Goal: Book appointment/travel/reservation

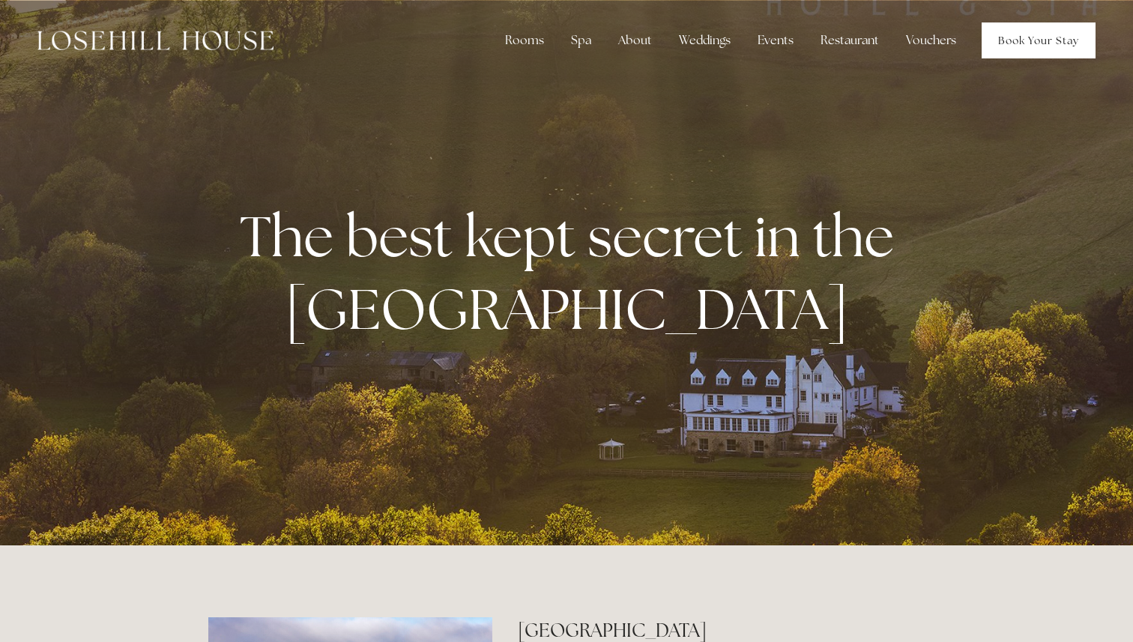
click at [1026, 58] on div "Rooms Rooms Your Stay Book a stay Offers Spa About" at bounding box center [566, 40] width 1103 height 81
click at [999, 40] on link "Book Your Stay" at bounding box center [1039, 40] width 114 height 36
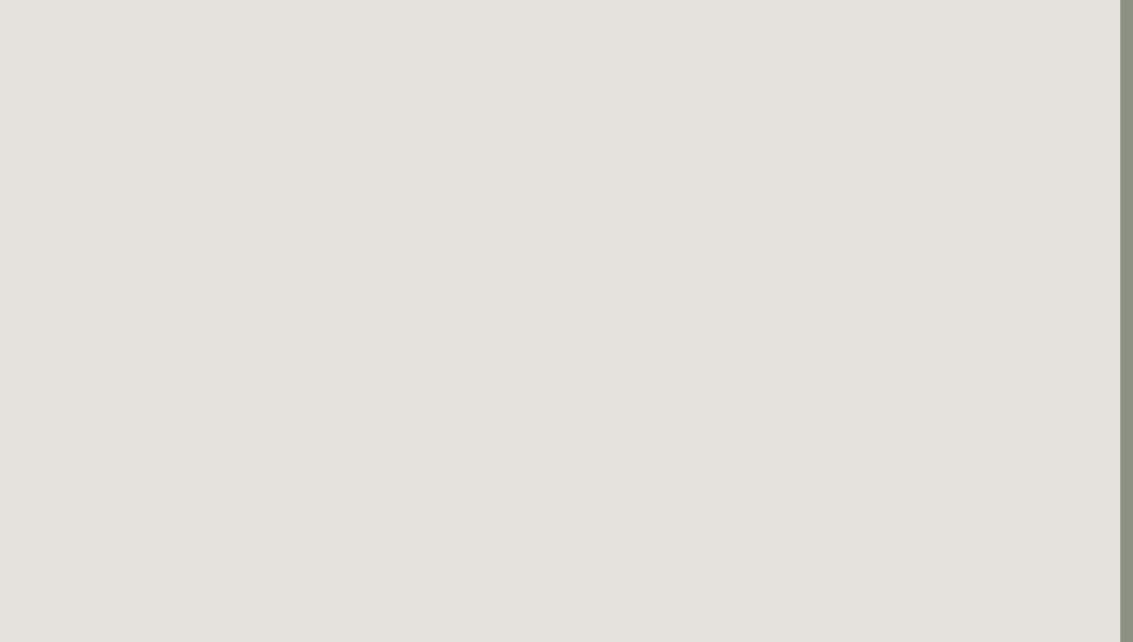
scroll to position [0, 13]
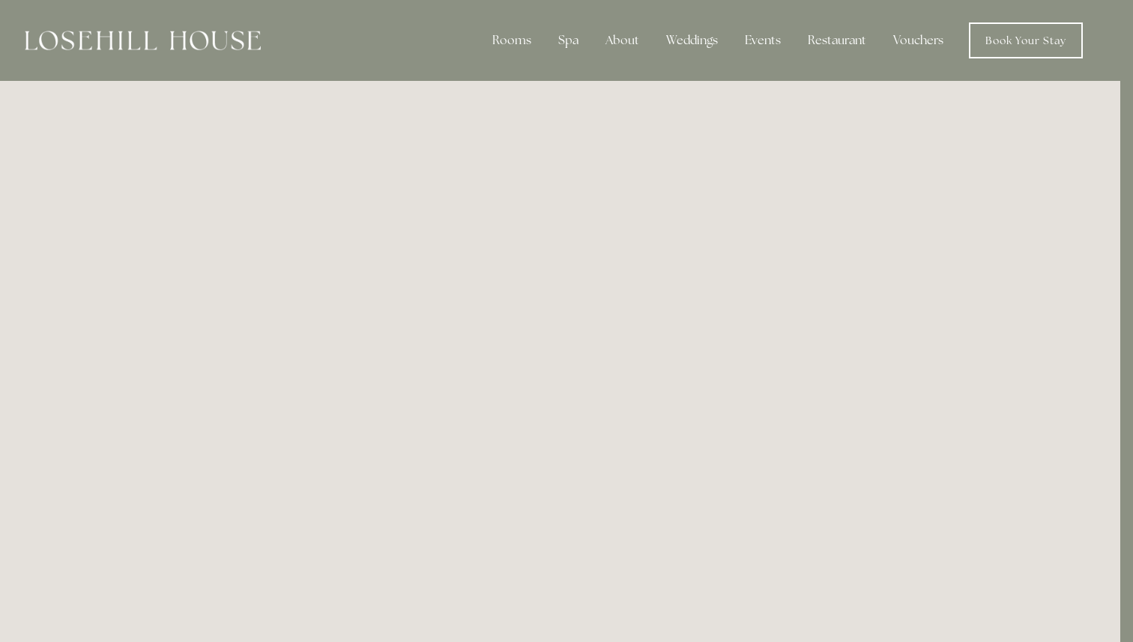
click at [193, 32] on img at bounding box center [143, 40] width 236 height 19
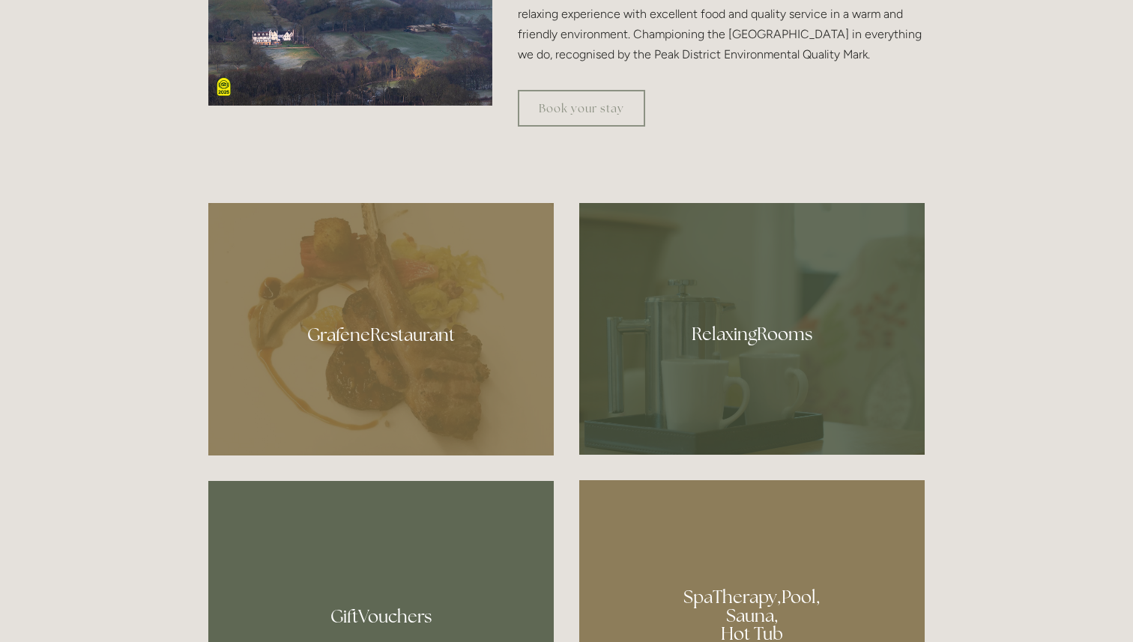
scroll to position [963, 0]
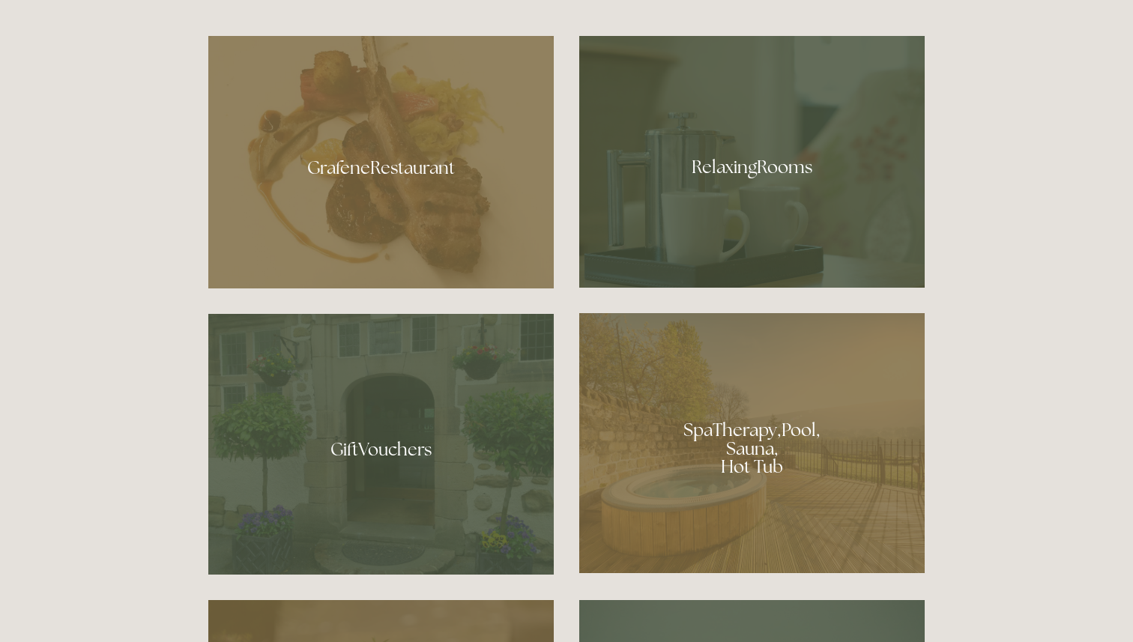
click at [760, 404] on div at bounding box center [752, 443] width 346 height 260
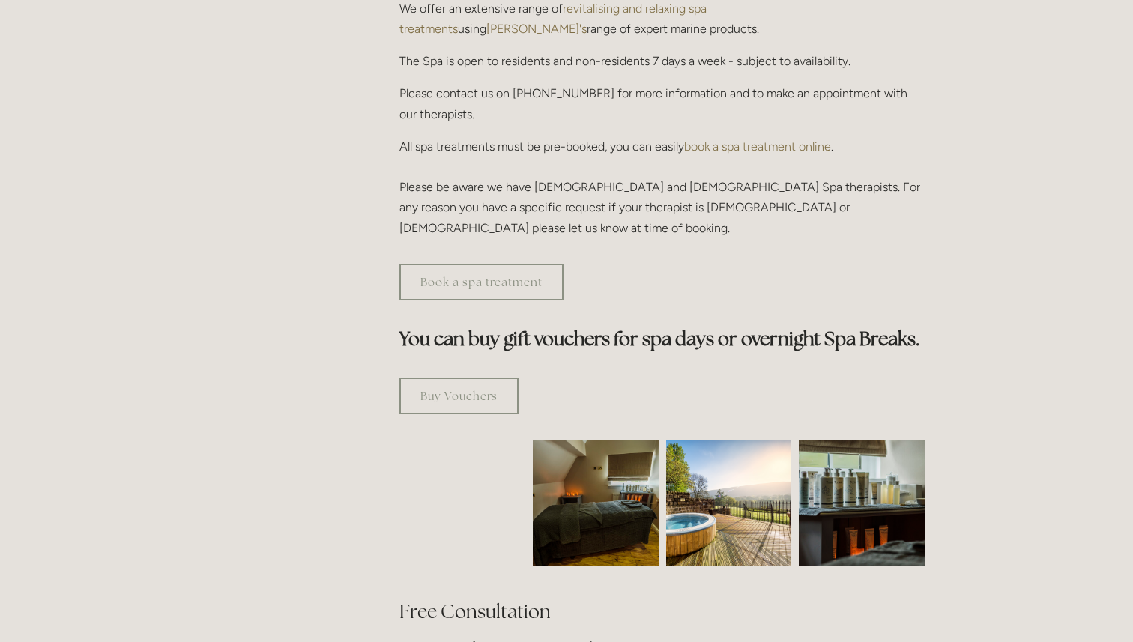
scroll to position [683, 0]
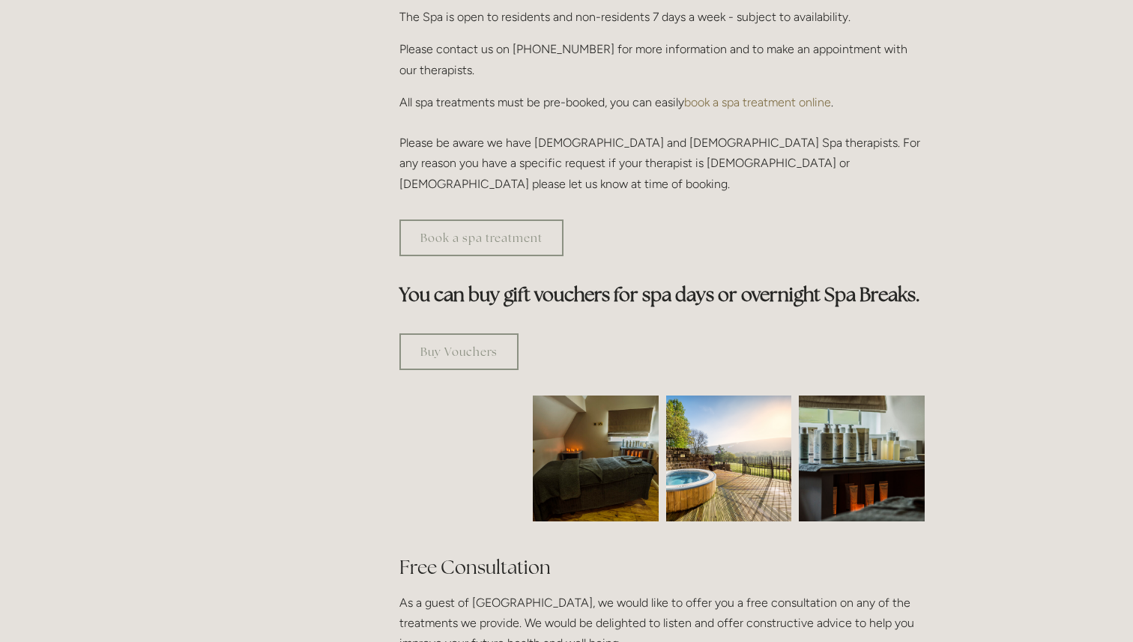
click at [738, 396] on img at bounding box center [729, 459] width 126 height 126
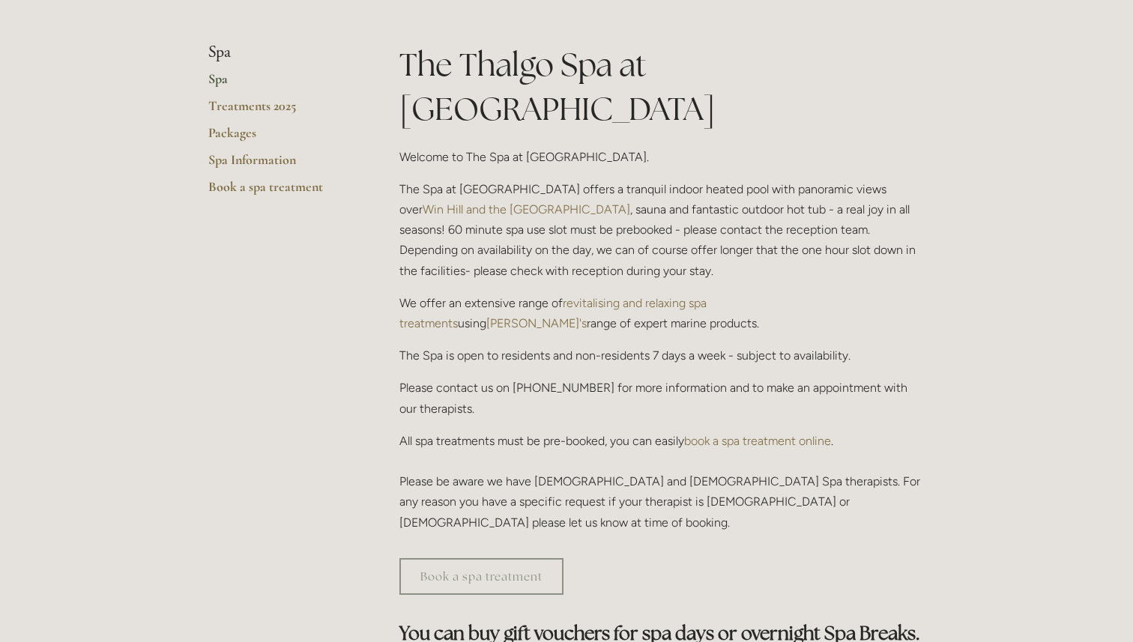
scroll to position [342, 0]
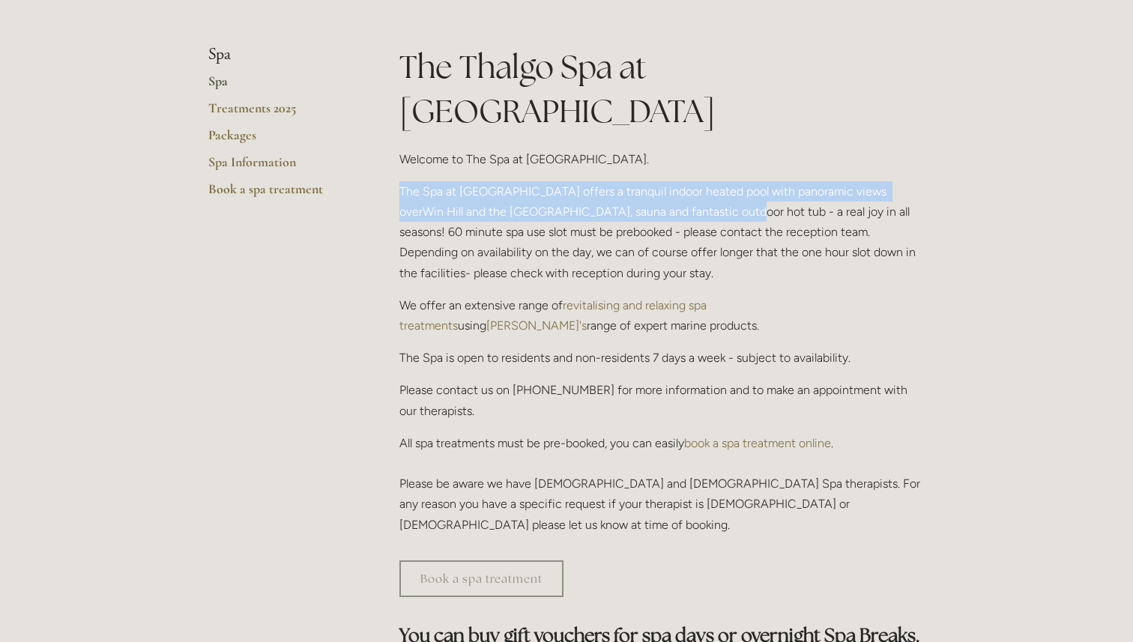
drag, startPoint x: 400, startPoint y: 151, endPoint x: 645, endPoint y: 160, distance: 245.3
click at [645, 181] on p "The Spa at Losehill House offers a tranquil indoor heated pool with panoramic v…" at bounding box center [662, 232] width 525 height 102
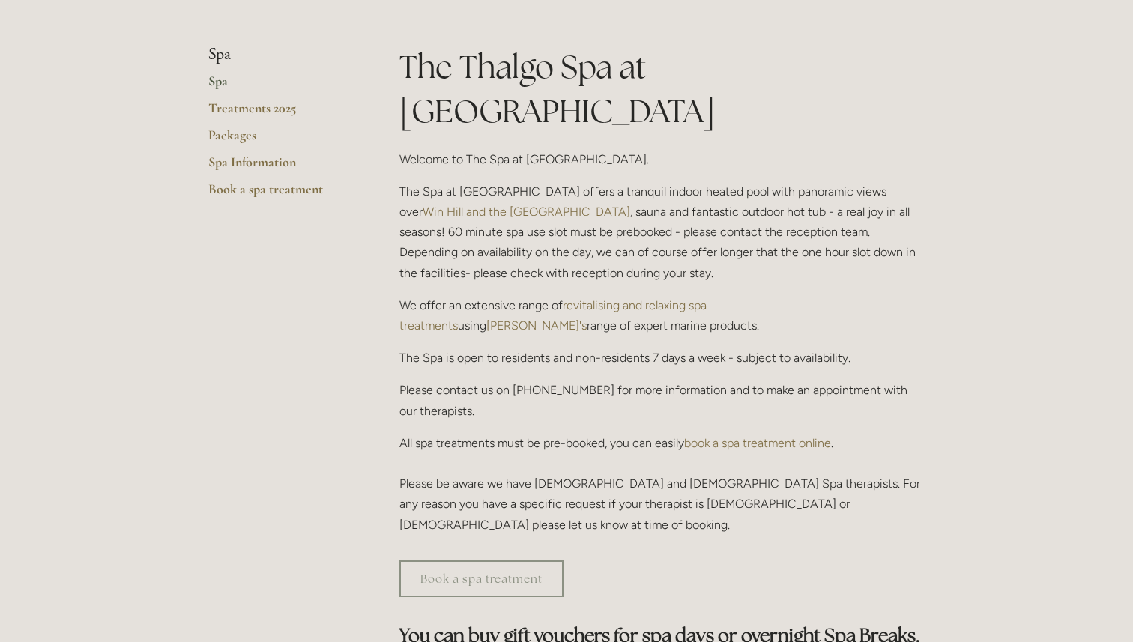
click at [623, 181] on p "The Spa at Losehill House offers a tranquil indoor heated pool with panoramic v…" at bounding box center [662, 232] width 525 height 102
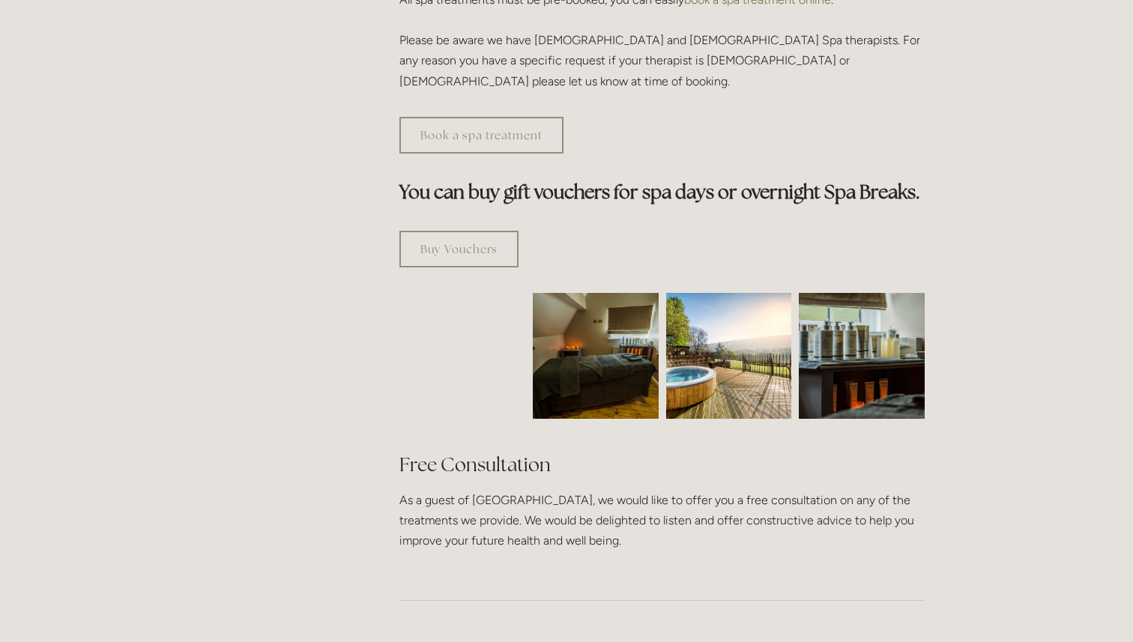
scroll to position [837, 0]
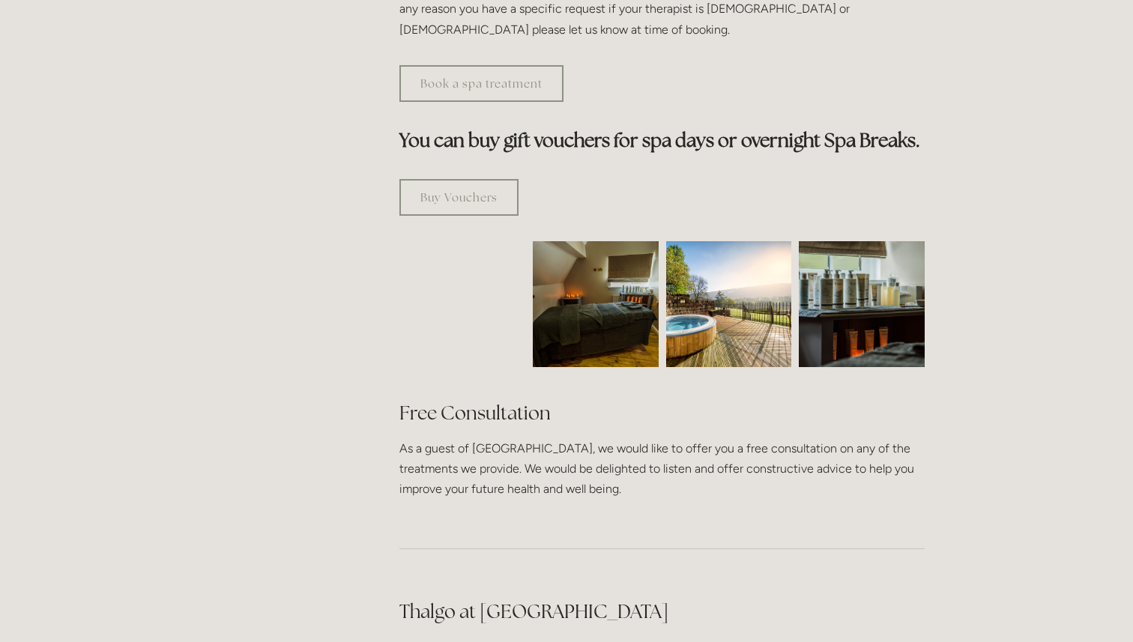
click at [634, 246] on img at bounding box center [595, 304] width 189 height 126
click at [727, 245] on img at bounding box center [729, 304] width 126 height 126
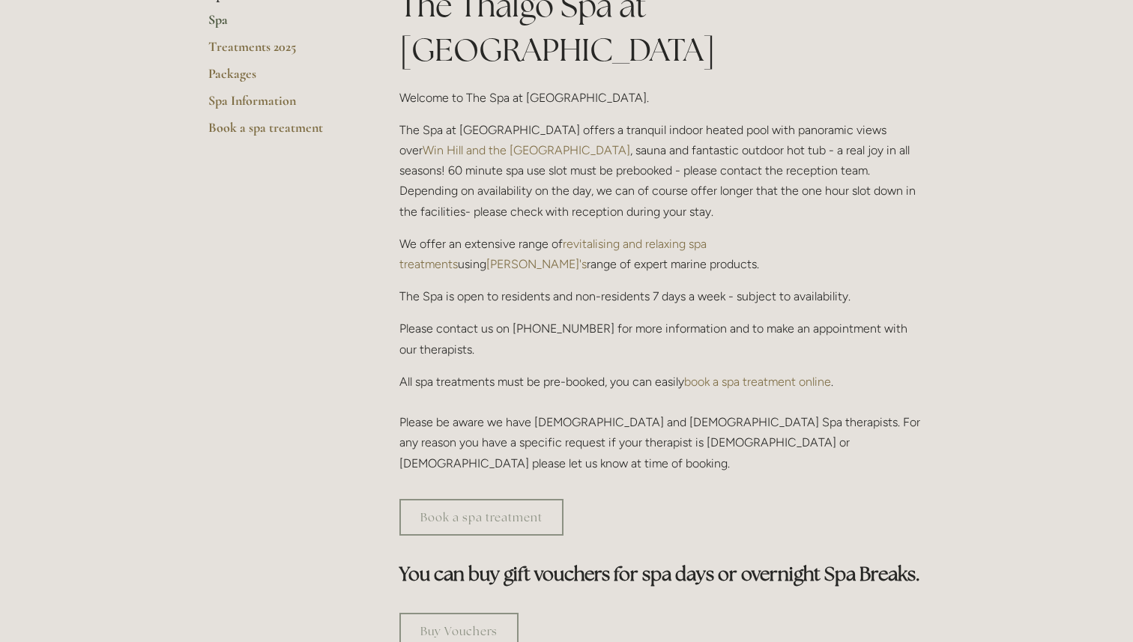
scroll to position [0, 0]
